Goal: Task Accomplishment & Management: Use online tool/utility

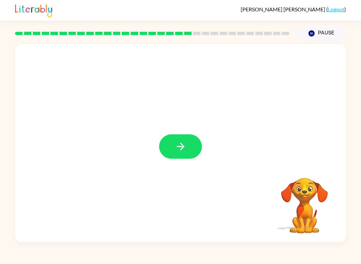
click at [176, 146] on icon "button" at bounding box center [181, 147] width 12 height 12
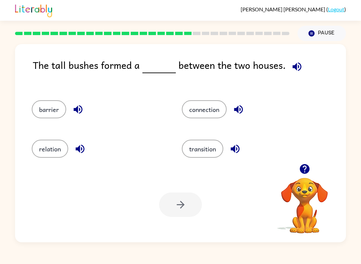
click at [313, 31] on icon "button" at bounding box center [312, 33] width 6 height 6
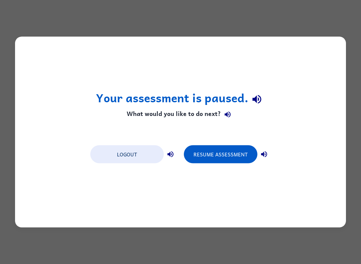
click at [217, 152] on button "Resume Assessment" at bounding box center [221, 155] width 74 height 18
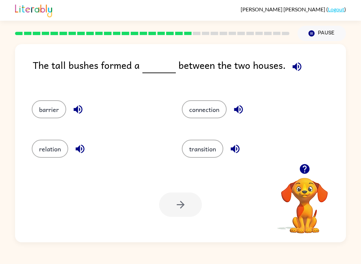
click at [44, 102] on button "barrier" at bounding box center [49, 109] width 34 height 18
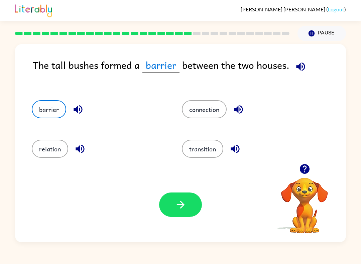
click at [174, 204] on button "button" at bounding box center [180, 205] width 43 height 24
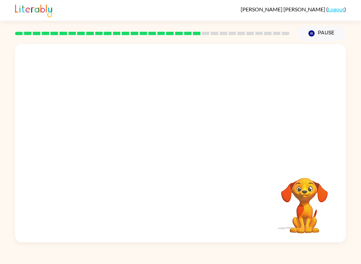
click at [123, 144] on video "Your browser must support playing .mp4 files to use Literably. Please try using…" at bounding box center [180, 104] width 331 height 120
click at [113, 142] on video "Your browser must support playing .mp4 files to use Literably. Please try using…" at bounding box center [180, 104] width 331 height 120
click at [182, 149] on icon "button" at bounding box center [181, 147] width 8 height 8
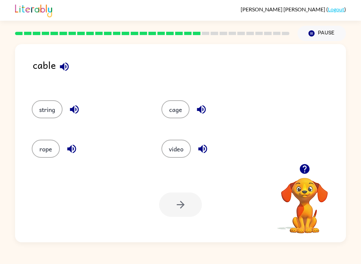
click at [61, 65] on icon "button" at bounding box center [65, 67] width 12 height 12
click at [44, 151] on button "rope" at bounding box center [46, 149] width 28 height 18
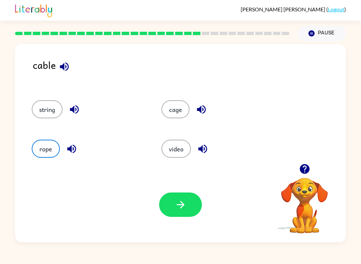
click at [174, 115] on button "cage" at bounding box center [176, 109] width 28 height 18
click at [37, 161] on div "rope" at bounding box center [84, 146] width 130 height 39
click at [181, 111] on button "cage" at bounding box center [176, 109] width 28 height 18
click at [41, 144] on button "rope" at bounding box center [46, 149] width 28 height 18
click at [48, 101] on button "string" at bounding box center [47, 109] width 31 height 18
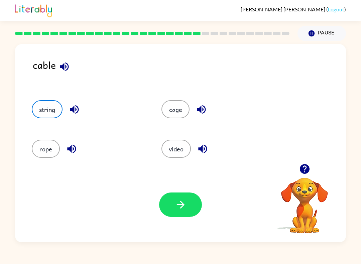
click at [162, 111] on button "cage" at bounding box center [176, 109] width 28 height 18
click at [178, 118] on button "cage" at bounding box center [176, 109] width 28 height 18
click at [54, 157] on button "rope" at bounding box center [46, 149] width 28 height 18
click at [48, 115] on button "string" at bounding box center [47, 109] width 31 height 18
click at [50, 144] on button "rope" at bounding box center [46, 149] width 28 height 18
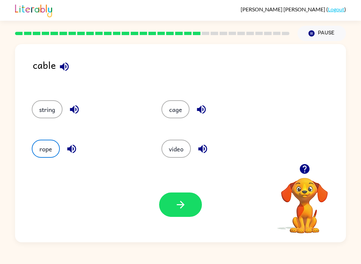
click at [52, 106] on button "string" at bounding box center [47, 109] width 31 height 18
click at [181, 118] on button "cage" at bounding box center [176, 109] width 28 height 18
click at [185, 111] on button "cage" at bounding box center [176, 109] width 28 height 18
click at [185, 110] on button "cage" at bounding box center [176, 109] width 28 height 18
click at [30, 156] on div "rope" at bounding box center [84, 146] width 130 height 39
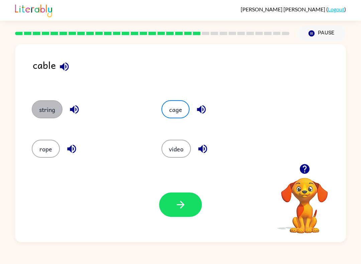
click at [51, 106] on button "string" at bounding box center [47, 109] width 31 height 18
click at [42, 152] on button "rope" at bounding box center [46, 149] width 28 height 18
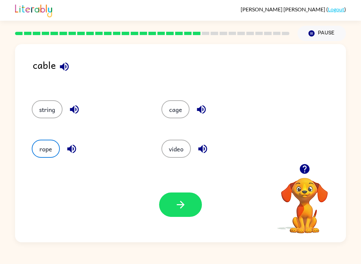
click at [45, 113] on button "string" at bounding box center [47, 109] width 31 height 18
click at [41, 164] on div "rope" at bounding box center [84, 146] width 130 height 39
click at [165, 114] on button "cage" at bounding box center [176, 109] width 28 height 18
click at [176, 103] on button "cage" at bounding box center [176, 109] width 28 height 18
click at [39, 140] on button "rope" at bounding box center [46, 149] width 28 height 18
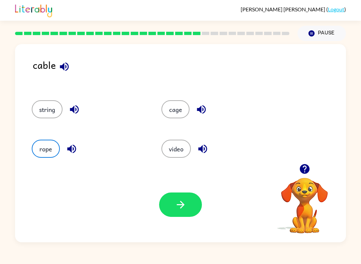
click at [49, 113] on button "string" at bounding box center [47, 109] width 31 height 18
click at [47, 150] on button "rope" at bounding box center [46, 149] width 28 height 18
click at [46, 149] on button "rope" at bounding box center [46, 149] width 28 height 18
click at [171, 109] on button "cage" at bounding box center [176, 109] width 28 height 18
click at [50, 151] on button "rope" at bounding box center [46, 149] width 28 height 18
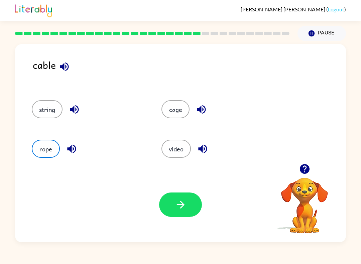
click at [176, 117] on button "cage" at bounding box center [176, 109] width 28 height 18
click at [50, 171] on div "Your browser must support playing .mp4 files to use Literably. Please try using…" at bounding box center [180, 204] width 331 height 75
click at [45, 153] on button "rope" at bounding box center [46, 149] width 28 height 18
click at [174, 216] on button "button" at bounding box center [180, 205] width 43 height 24
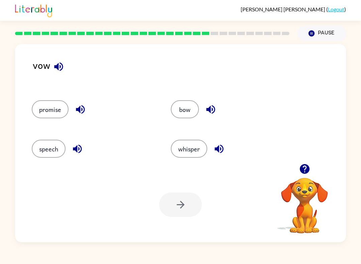
click at [306, 170] on icon "button" at bounding box center [305, 169] width 10 height 10
click at [305, 173] on icon "button" at bounding box center [305, 169] width 10 height 10
click at [180, 102] on button "bow" at bounding box center [185, 109] width 28 height 18
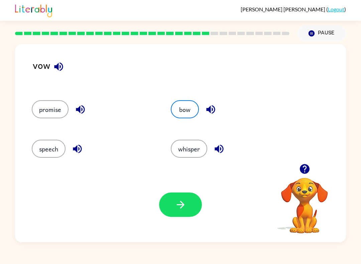
click at [185, 210] on icon "button" at bounding box center [181, 205] width 12 height 12
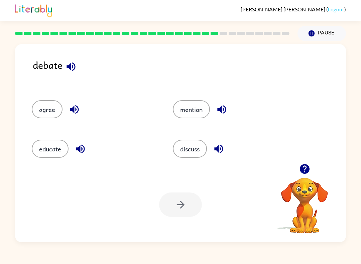
click at [36, 108] on button "agree" at bounding box center [47, 109] width 31 height 18
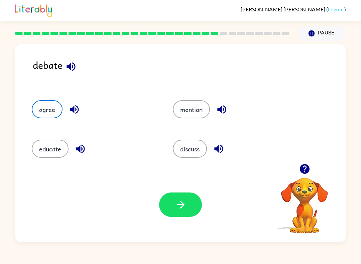
click at [184, 208] on icon "button" at bounding box center [181, 205] width 12 height 12
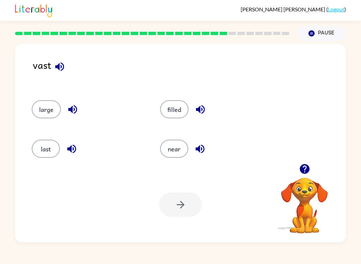
click at [316, 29] on button "Pause Pause" at bounding box center [322, 33] width 49 height 15
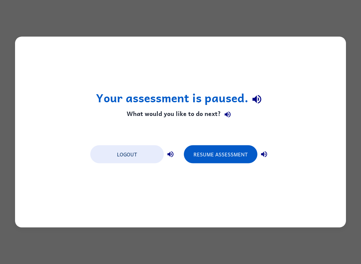
click at [218, 152] on button "Resume Assessment" at bounding box center [221, 155] width 74 height 18
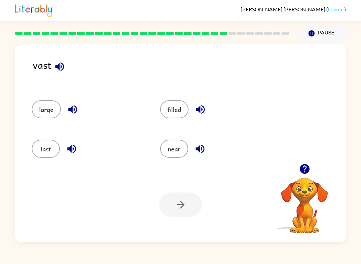
click at [180, 155] on button "near" at bounding box center [174, 149] width 28 height 18
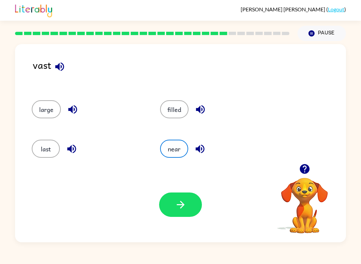
click at [183, 203] on icon "button" at bounding box center [181, 205] width 12 height 12
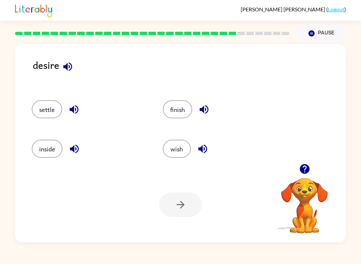
click at [69, 69] on icon "button" at bounding box center [67, 66] width 9 height 9
click at [174, 148] on button "wish" at bounding box center [177, 149] width 28 height 18
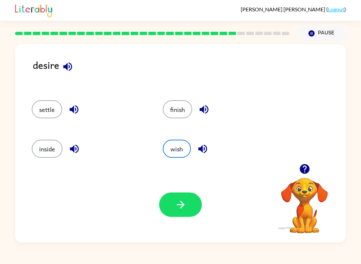
click at [177, 203] on icon "button" at bounding box center [181, 205] width 12 height 12
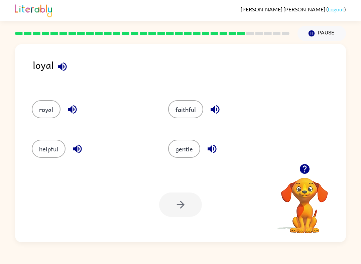
click at [182, 115] on button "faithful" at bounding box center [185, 109] width 35 height 18
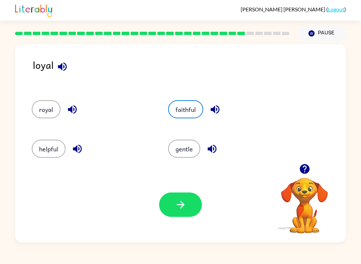
click at [175, 194] on button "button" at bounding box center [180, 205] width 43 height 24
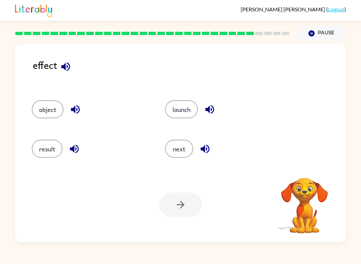
click at [67, 68] on icon "button" at bounding box center [65, 66] width 9 height 9
click at [318, 27] on button "Pause Pause" at bounding box center [322, 33] width 49 height 15
